Goal: Task Accomplishment & Management: Manage account settings

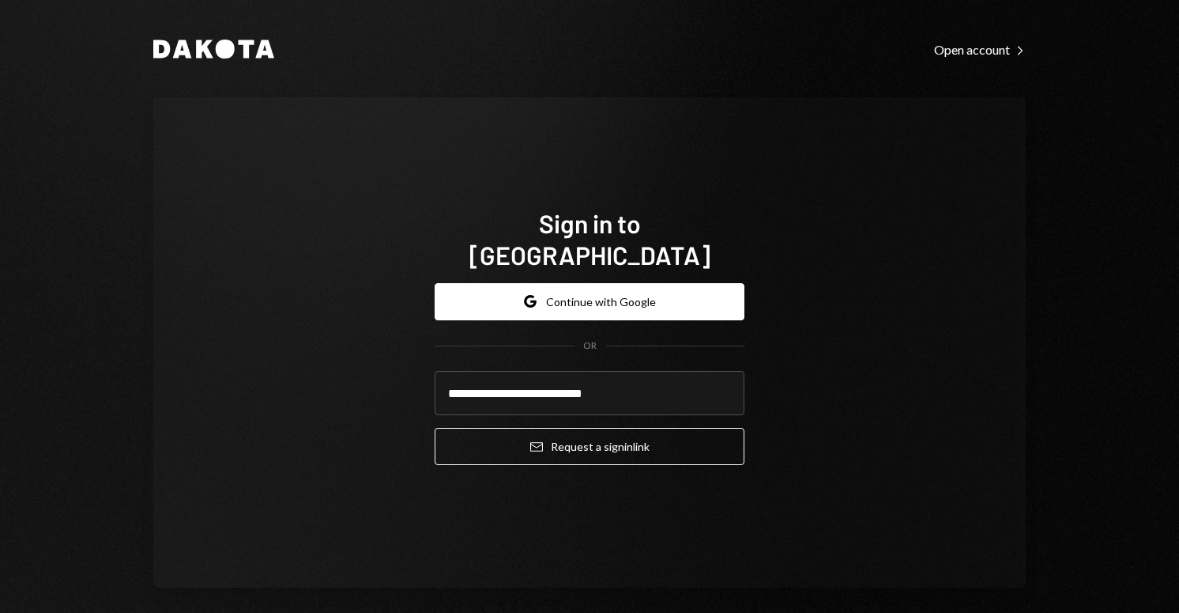
type input "**********"
click at [435, 428] on button "Email Request a sign in link" at bounding box center [590, 446] width 310 height 37
